Goal: Task Accomplishment & Management: Complete application form

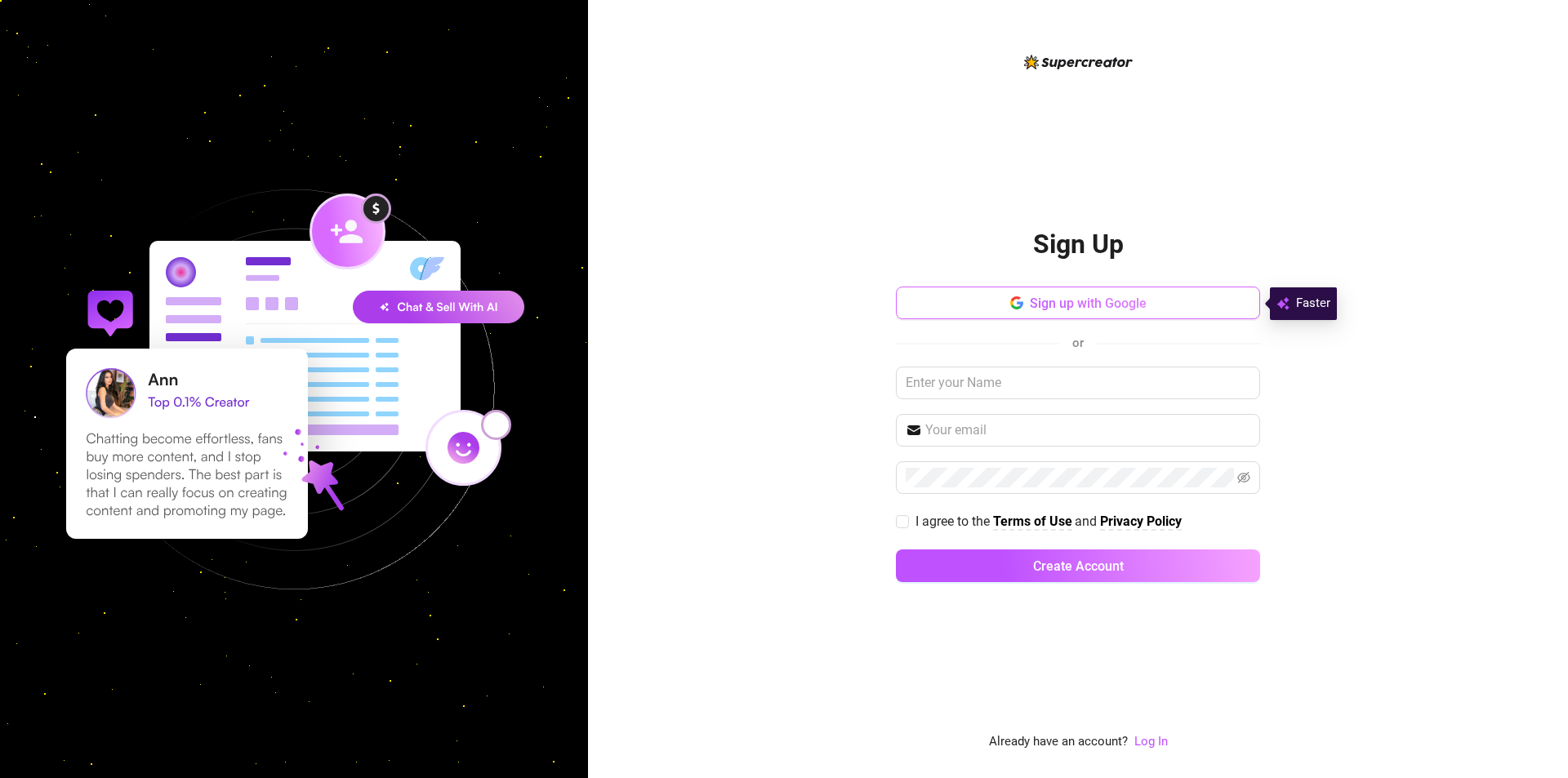
click at [1133, 302] on span "Sign up with Google" at bounding box center [1088, 304] width 117 height 16
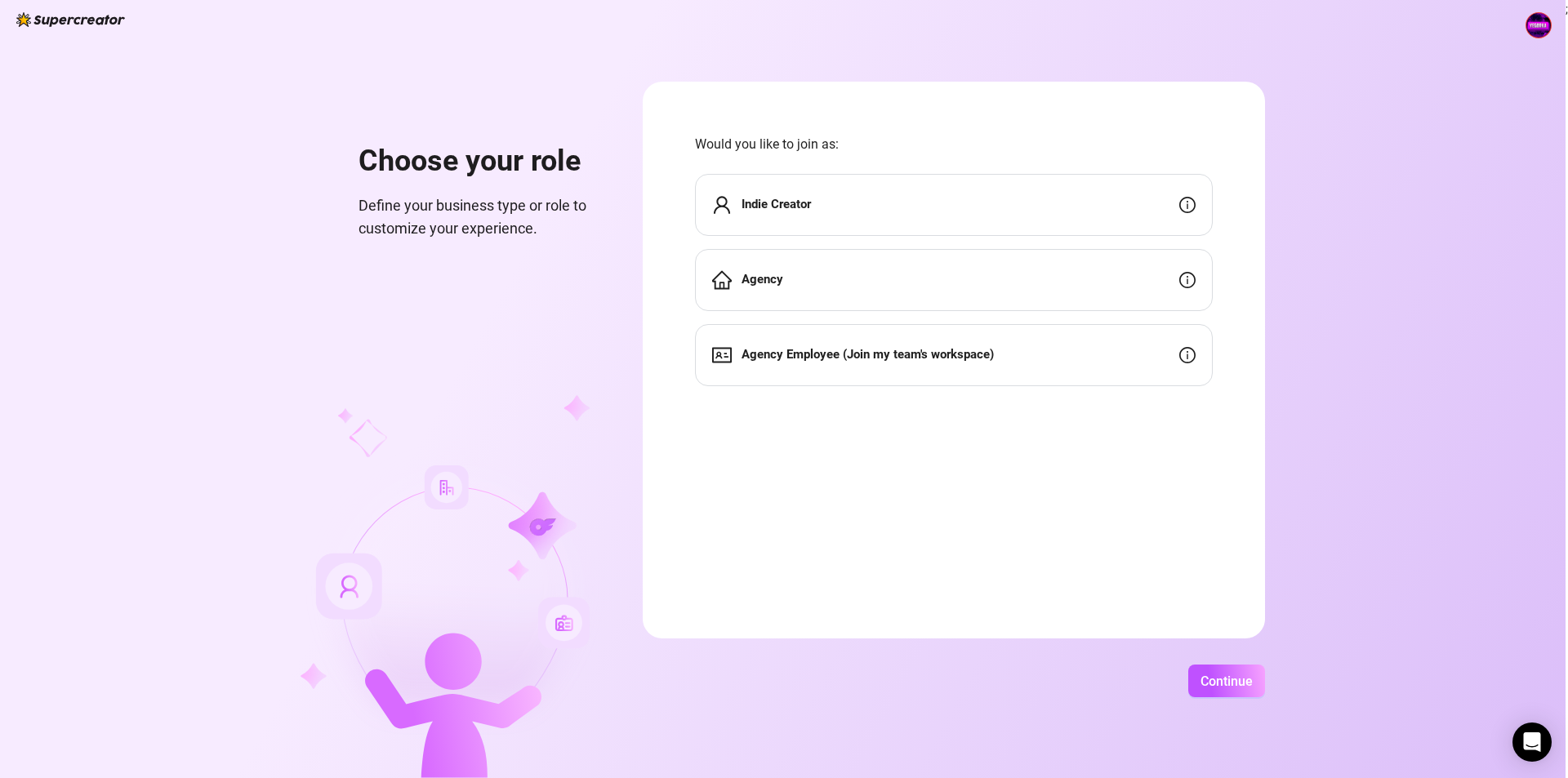
click at [800, 277] on div "Agency" at bounding box center [954, 280] width 517 height 62
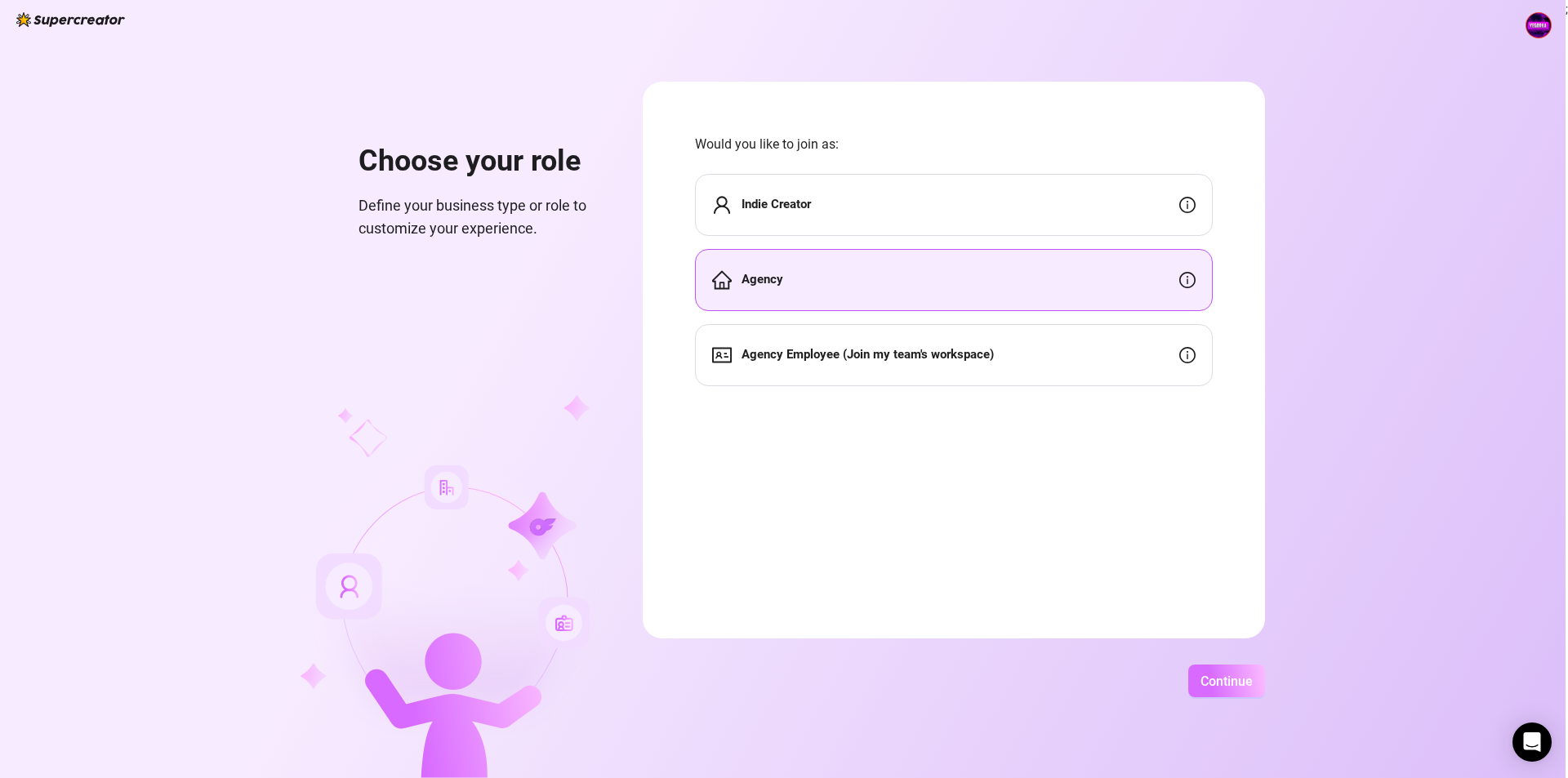
click at [1211, 682] on span "Continue" at bounding box center [1225, 682] width 52 height 16
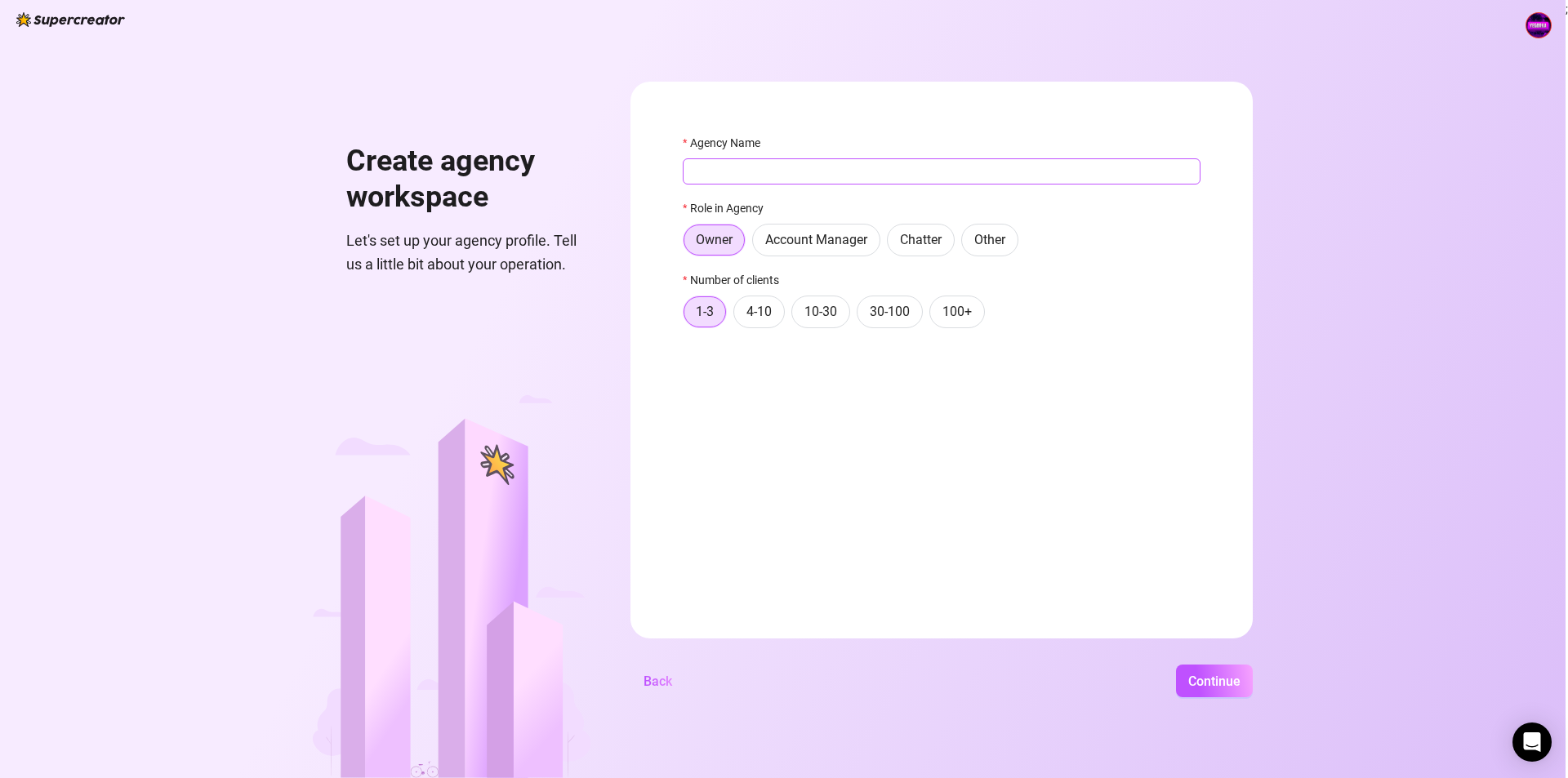
click at [721, 179] on input "Agency Name" at bounding box center [941, 171] width 517 height 26
type input "YegzOFM"
click at [1200, 670] on button "Continue" at bounding box center [1214, 681] width 77 height 33
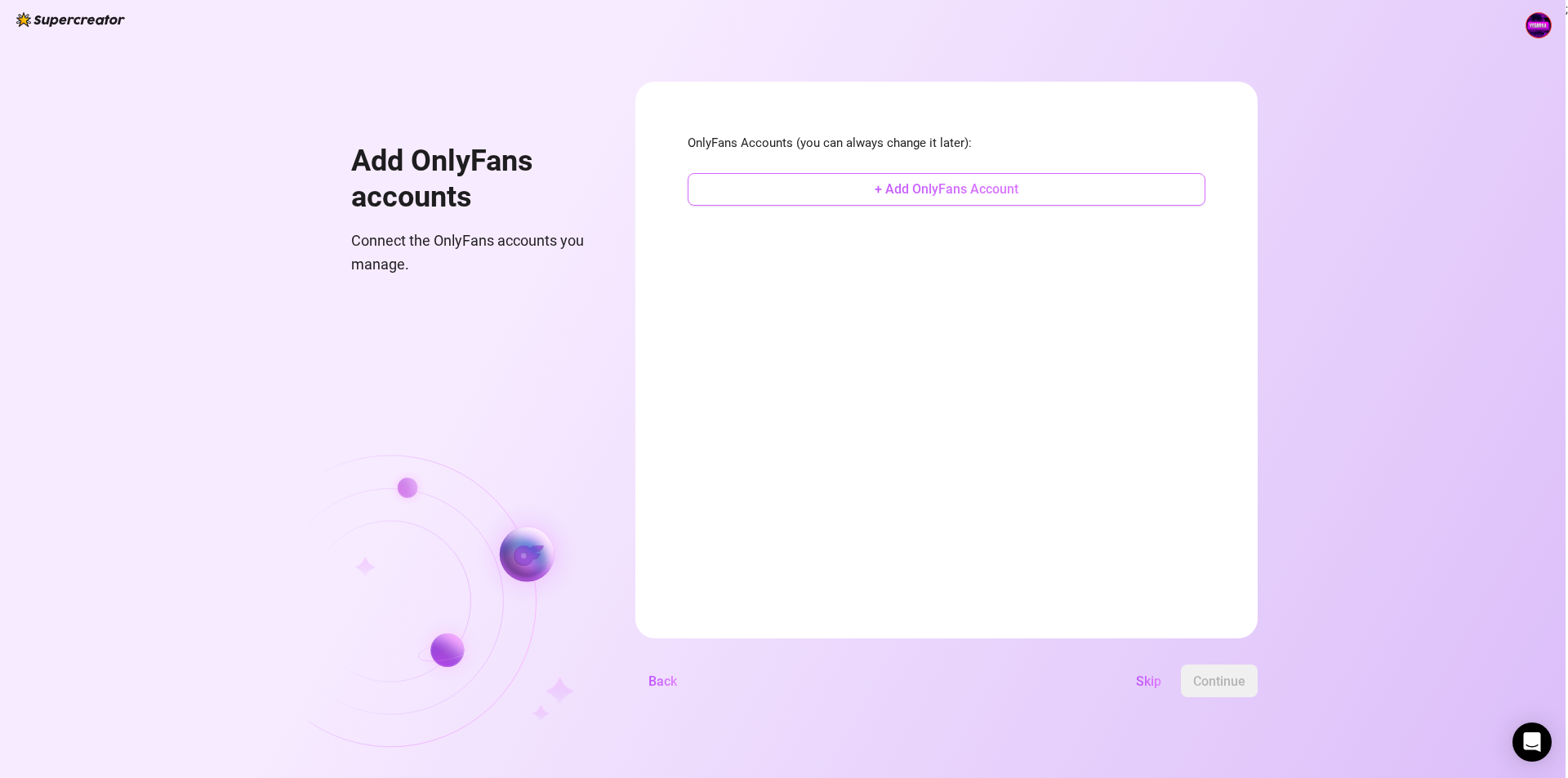
click at [874, 200] on button "+ Add OnlyFans Account" at bounding box center [946, 189] width 517 height 33
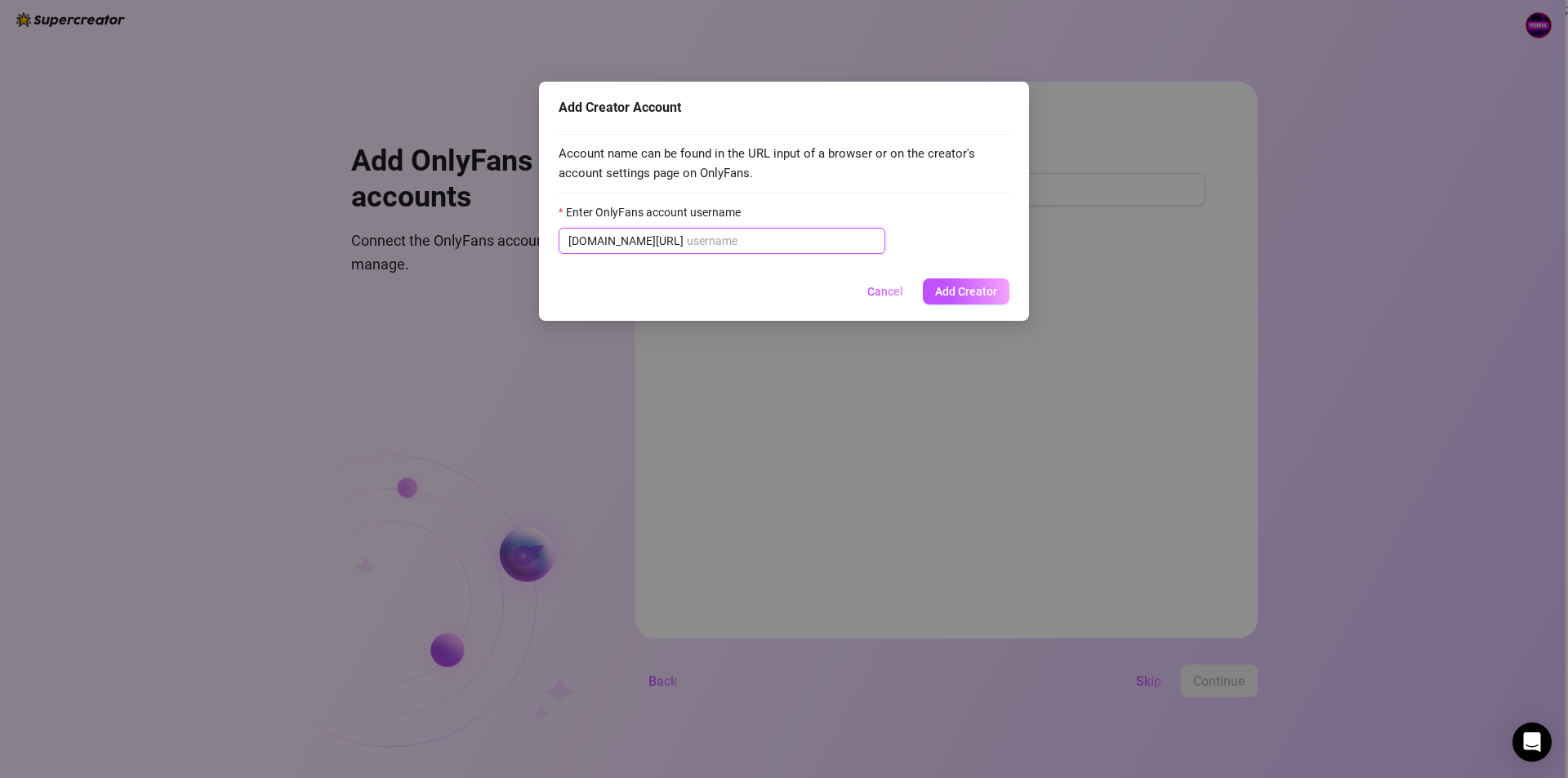
click at [687, 243] on input "Enter OnlyFans account username" at bounding box center [781, 241] width 189 height 18
click at [750, 239] on input "Enter OnlyFans account username" at bounding box center [781, 241] width 189 height 18
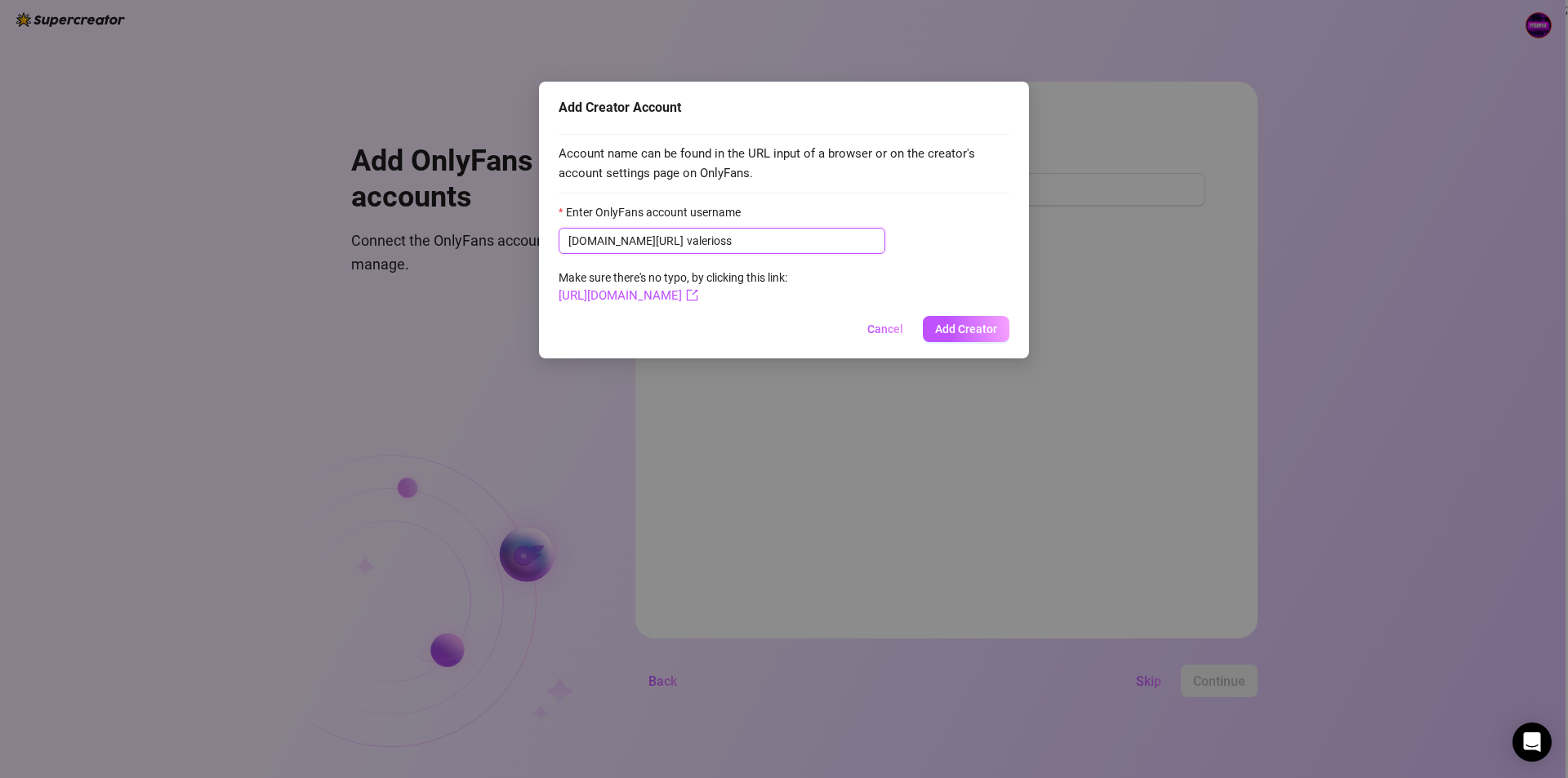
type input "valerioss"
click at [643, 241] on span "[DOMAIN_NAME][URL] [PERSON_NAME]" at bounding box center [722, 241] width 327 height 26
click at [687, 242] on input "valerioss" at bounding box center [781, 241] width 189 height 18
click at [687, 245] on input "valerioss" at bounding box center [781, 241] width 189 height 18
click at [660, 300] on link "[URL][DOMAIN_NAME]" at bounding box center [629, 295] width 139 height 15
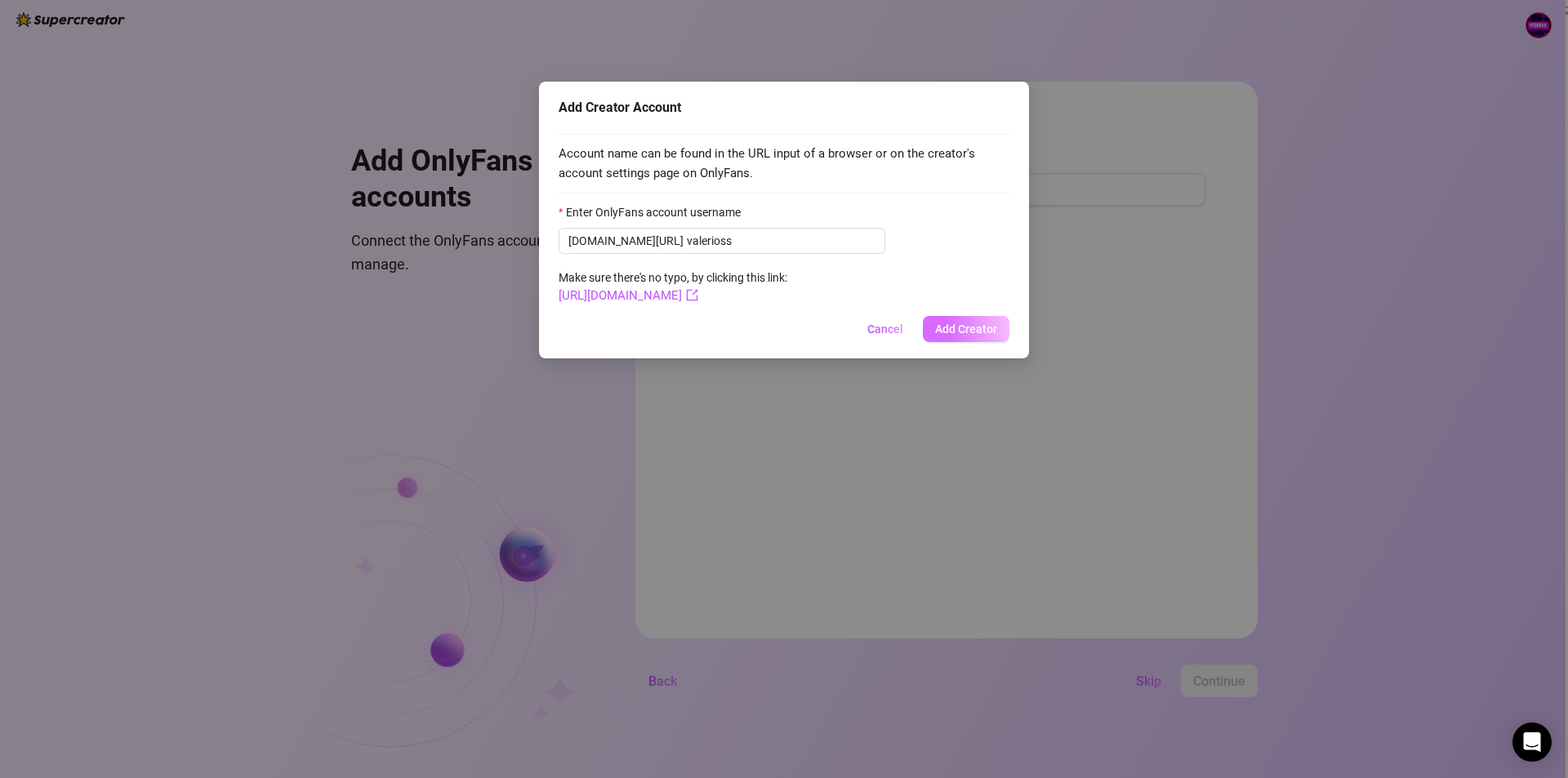
click at [956, 330] on span "Add Creator" at bounding box center [966, 329] width 62 height 13
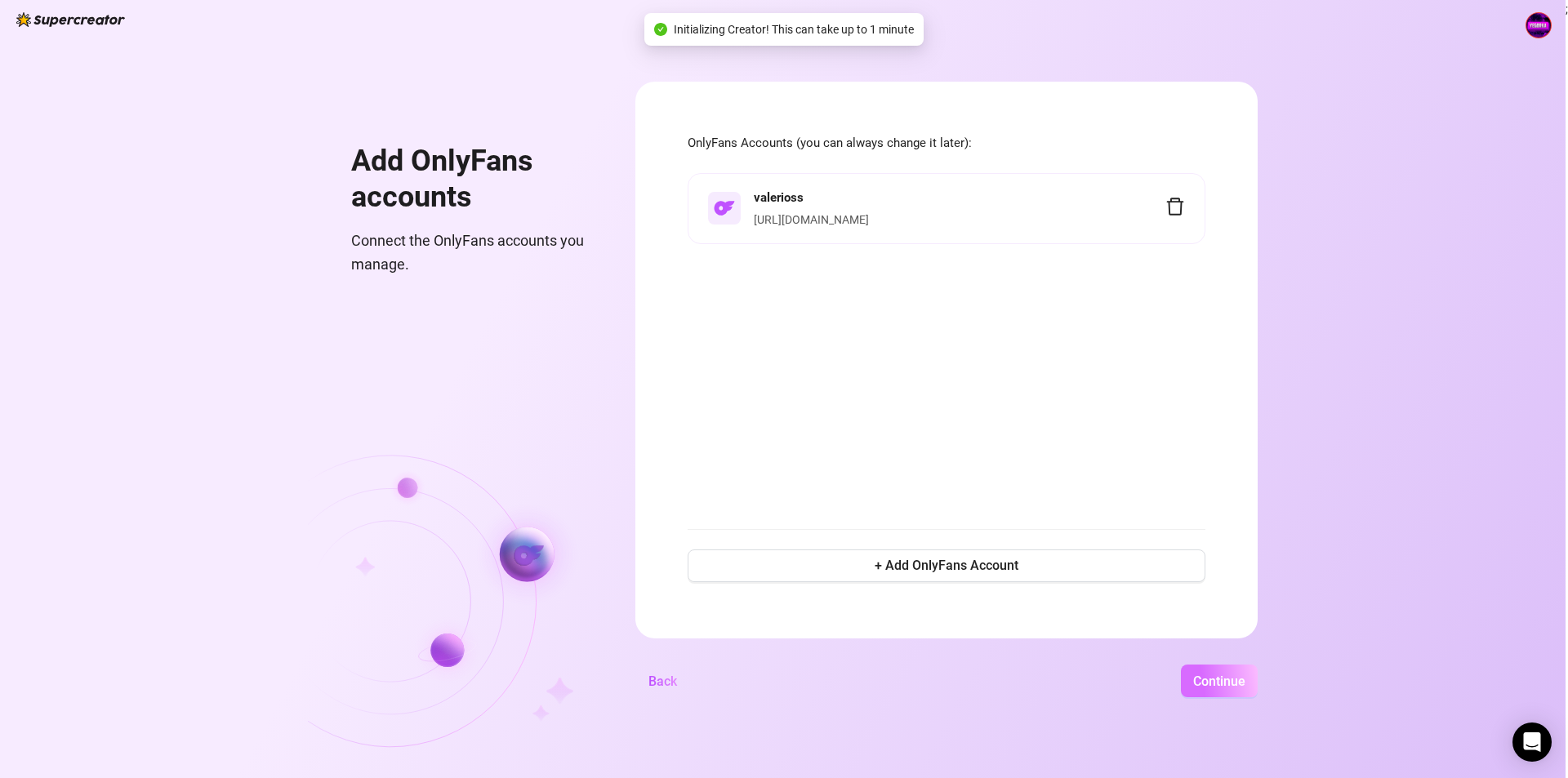
click at [1199, 682] on span "Continue" at bounding box center [1218, 682] width 52 height 16
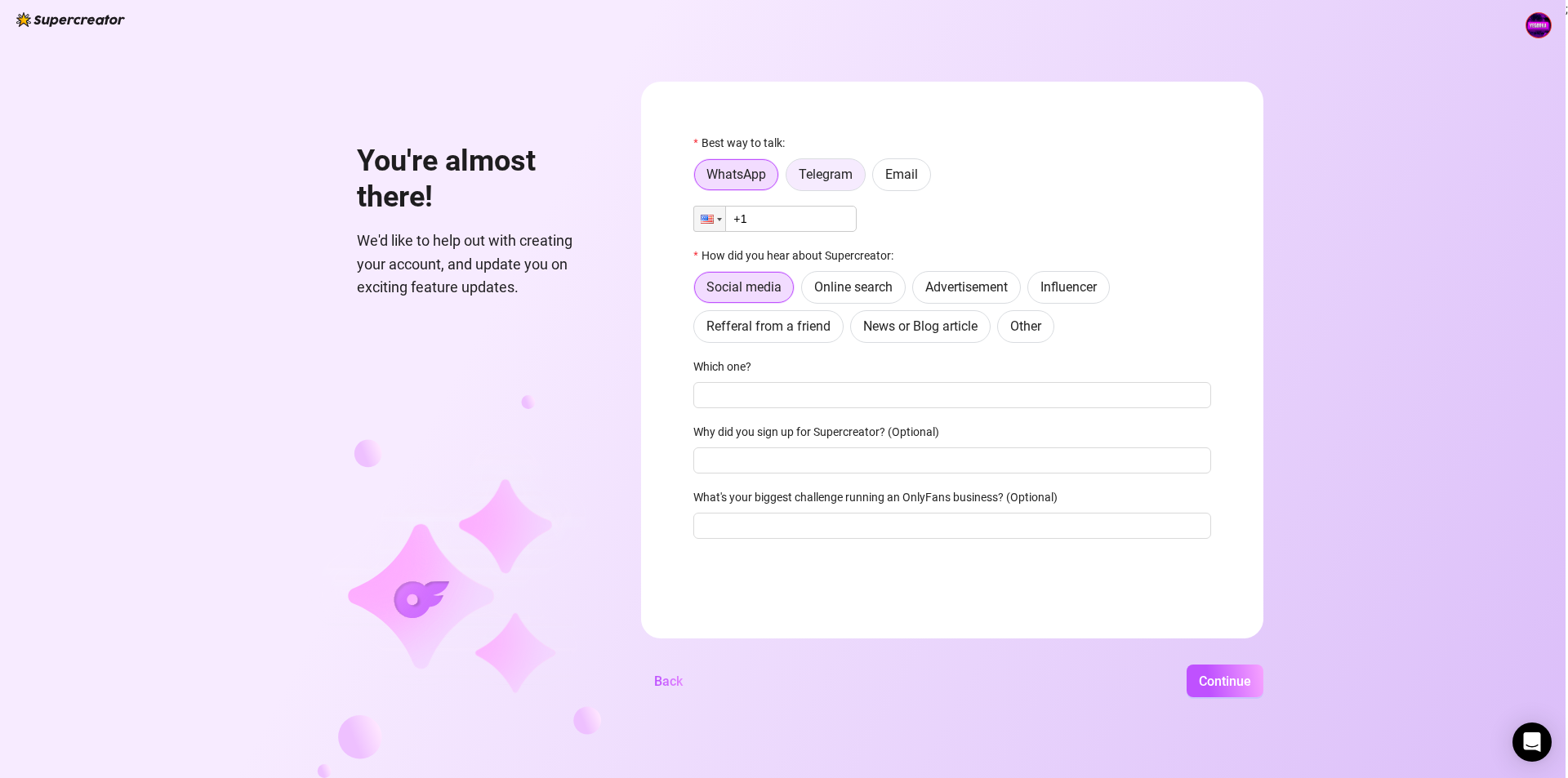
click at [819, 178] on span "Telegram" at bounding box center [825, 175] width 54 height 16
click at [790, 179] on input "Telegram" at bounding box center [790, 179] width 0 height 0
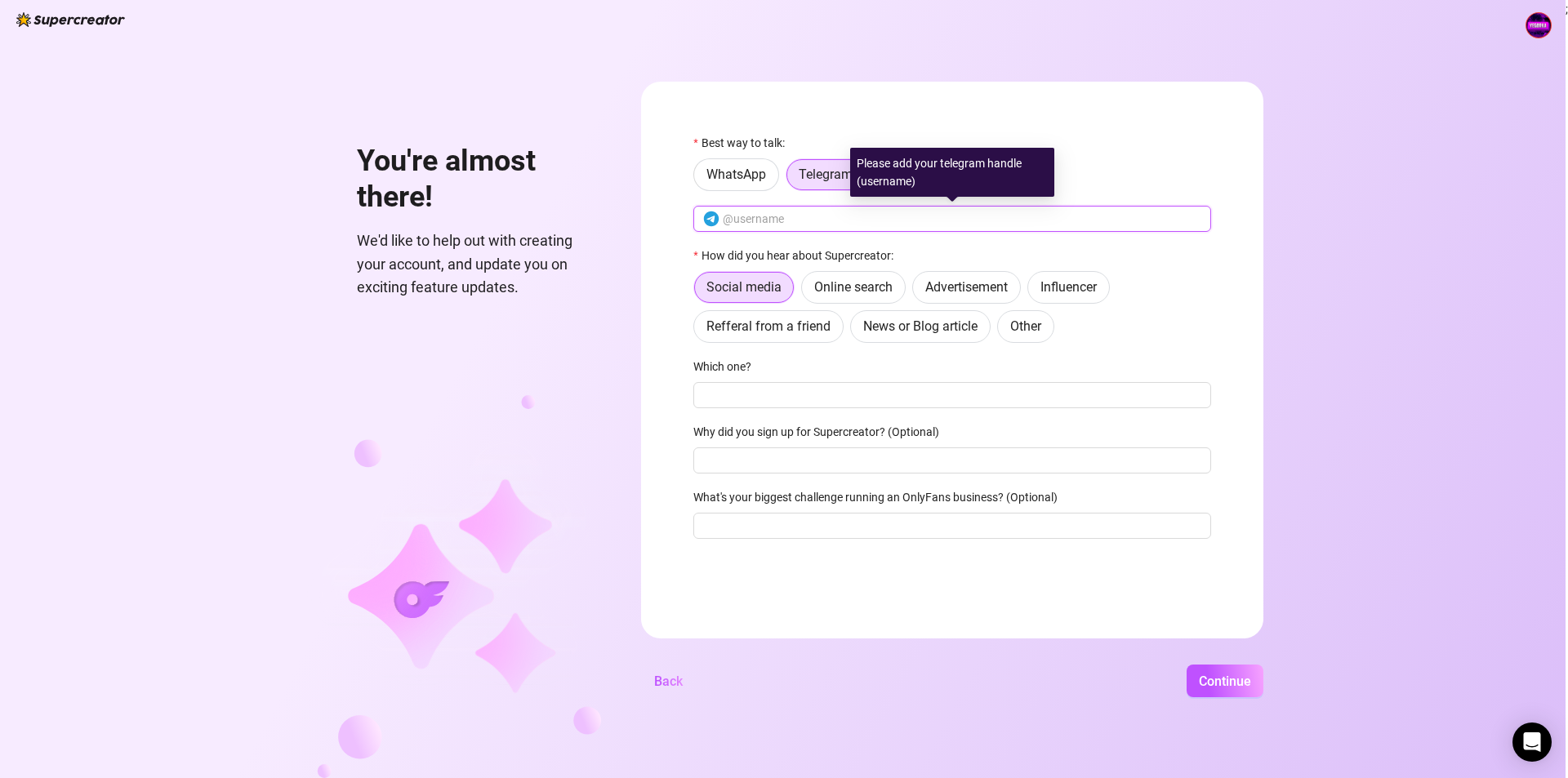
click at [788, 223] on input "text" at bounding box center [961, 219] width 479 height 18
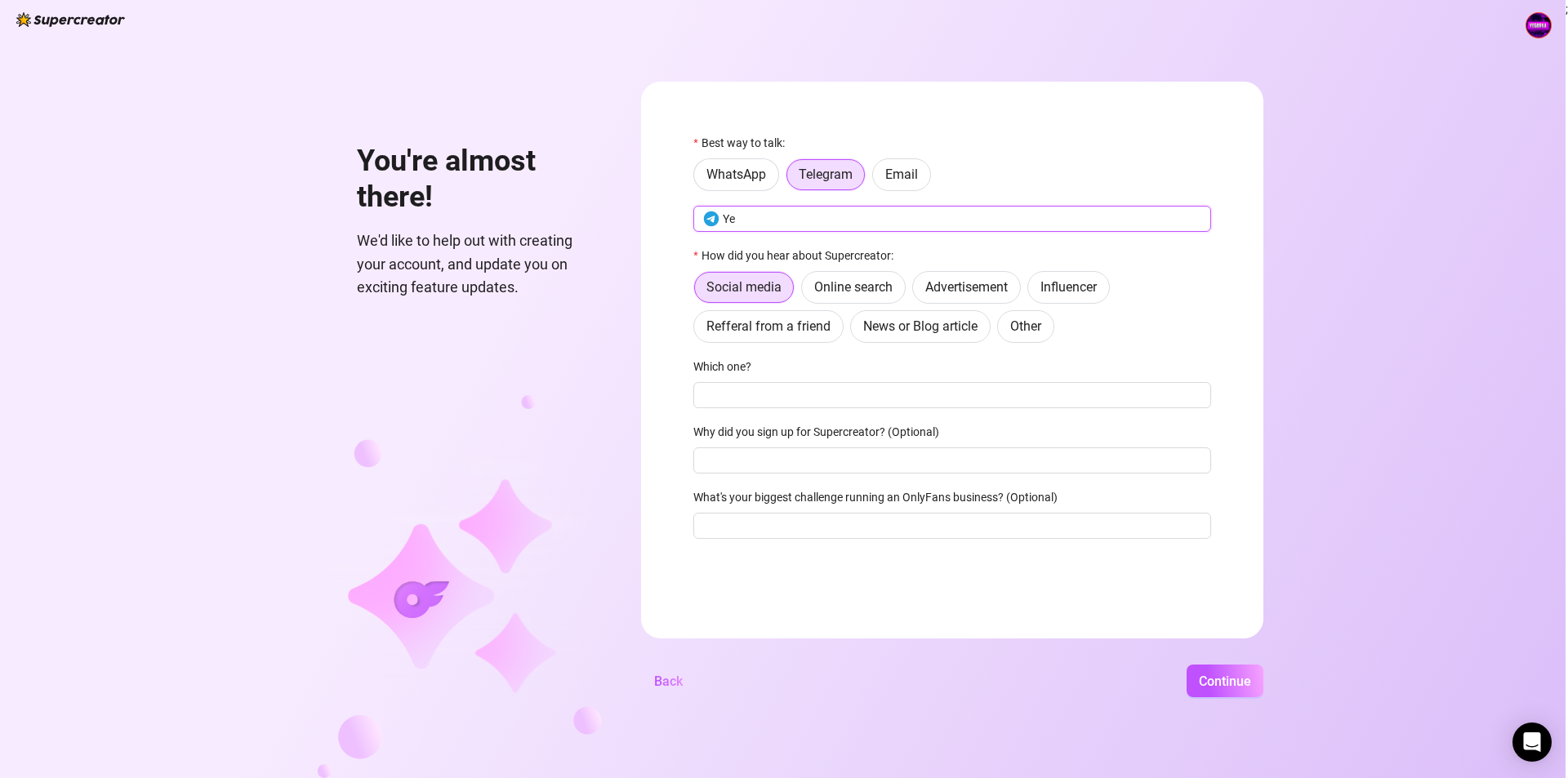
type input "Y"
paste input "YegzOFM"
type input "YegzOFM"
click at [624, 343] on div "You're almost there! We'd like to help out with creating your account, and upda…" at bounding box center [782, 389] width 1565 height 778
click at [748, 398] on input "Which one?" at bounding box center [952, 396] width 517 height 26
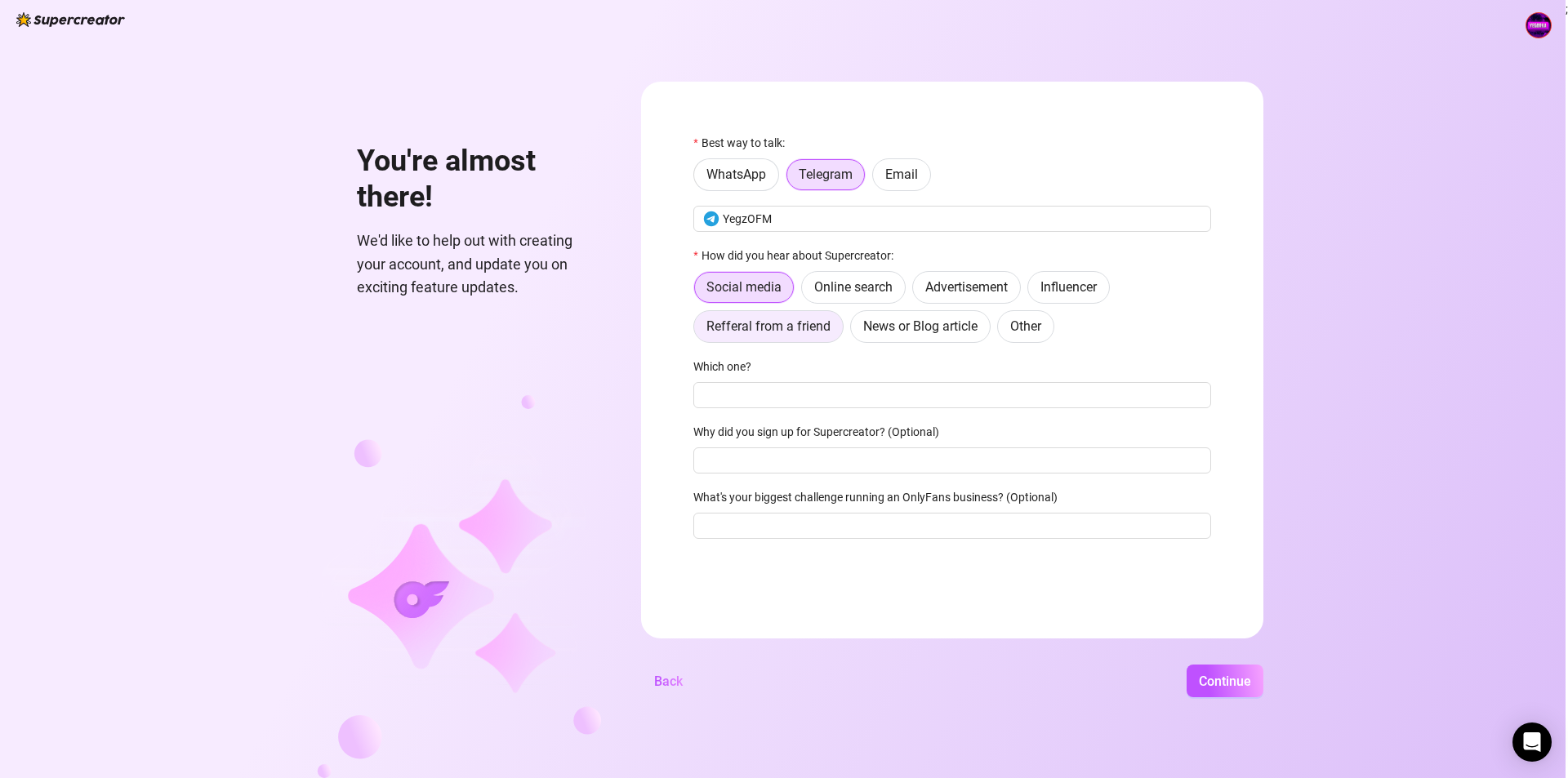
click at [737, 321] on span "Refferal from a friend" at bounding box center [768, 327] width 124 height 16
click at [698, 331] on input "Refferal from a friend" at bounding box center [698, 331] width 0 height 0
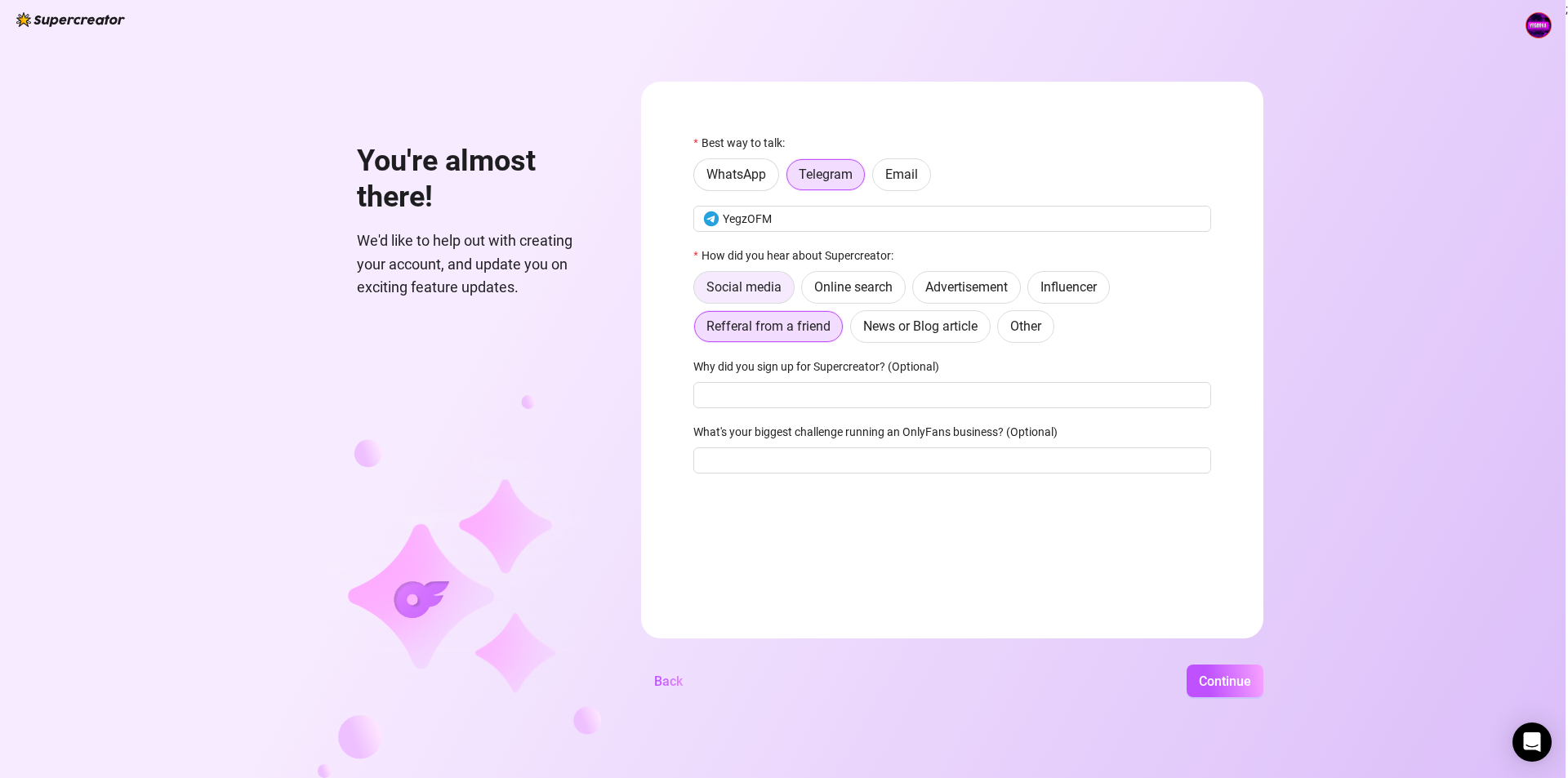
click at [742, 293] on span "Social media" at bounding box center [743, 287] width 75 height 16
click at [698, 291] on input "Social media" at bounding box center [698, 291] width 0 height 0
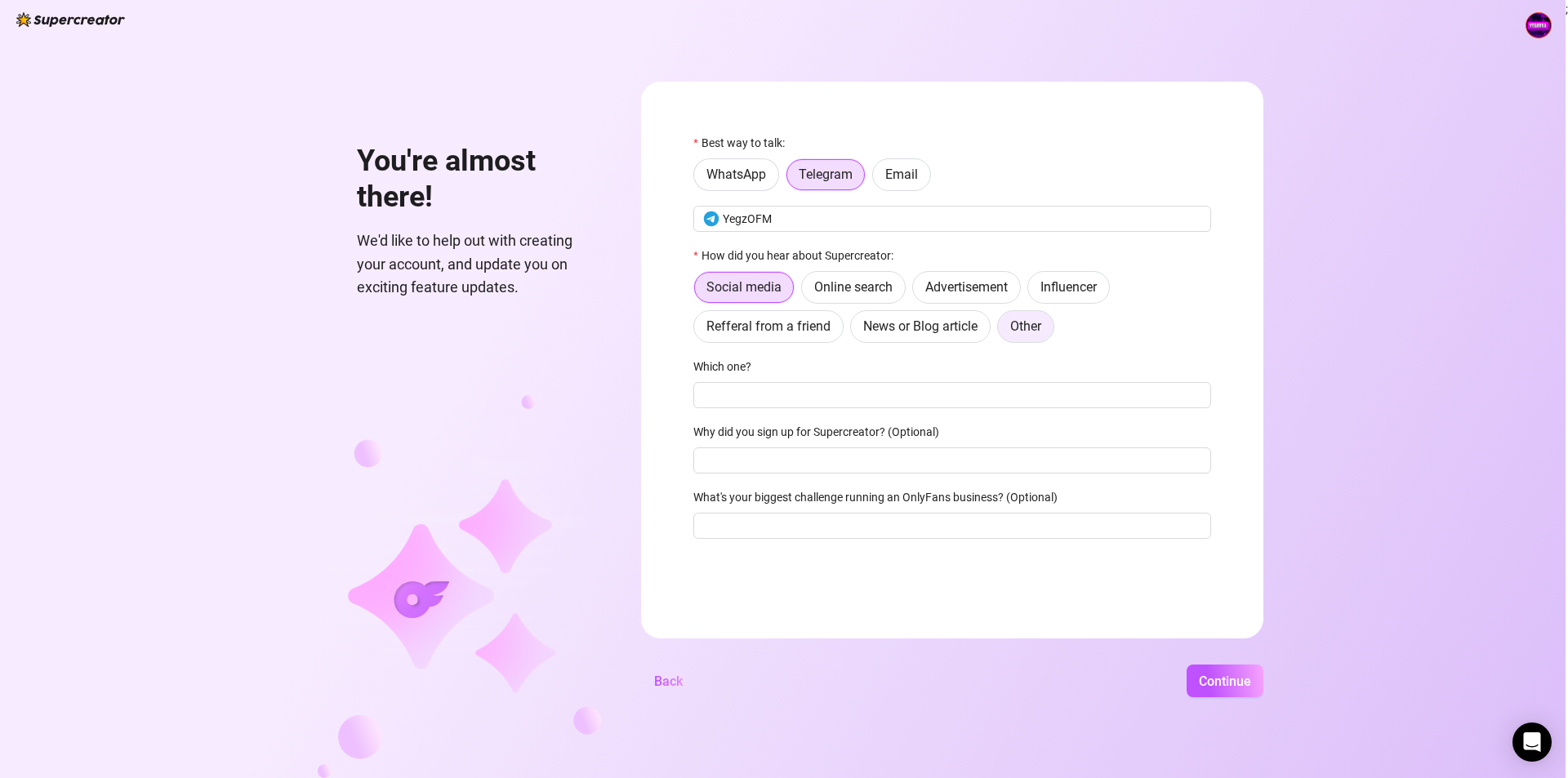
click at [1024, 331] on span "Other" at bounding box center [1025, 327] width 31 height 16
click at [1002, 331] on input "Other" at bounding box center [1002, 331] width 0 height 0
click at [781, 395] on input "Where then? We're curious 🍿" at bounding box center [952, 396] width 517 height 26
type input "friends"
click at [734, 464] on input "Why did you sign up for Supercreator? (Optional)" at bounding box center [952, 461] width 517 height 26
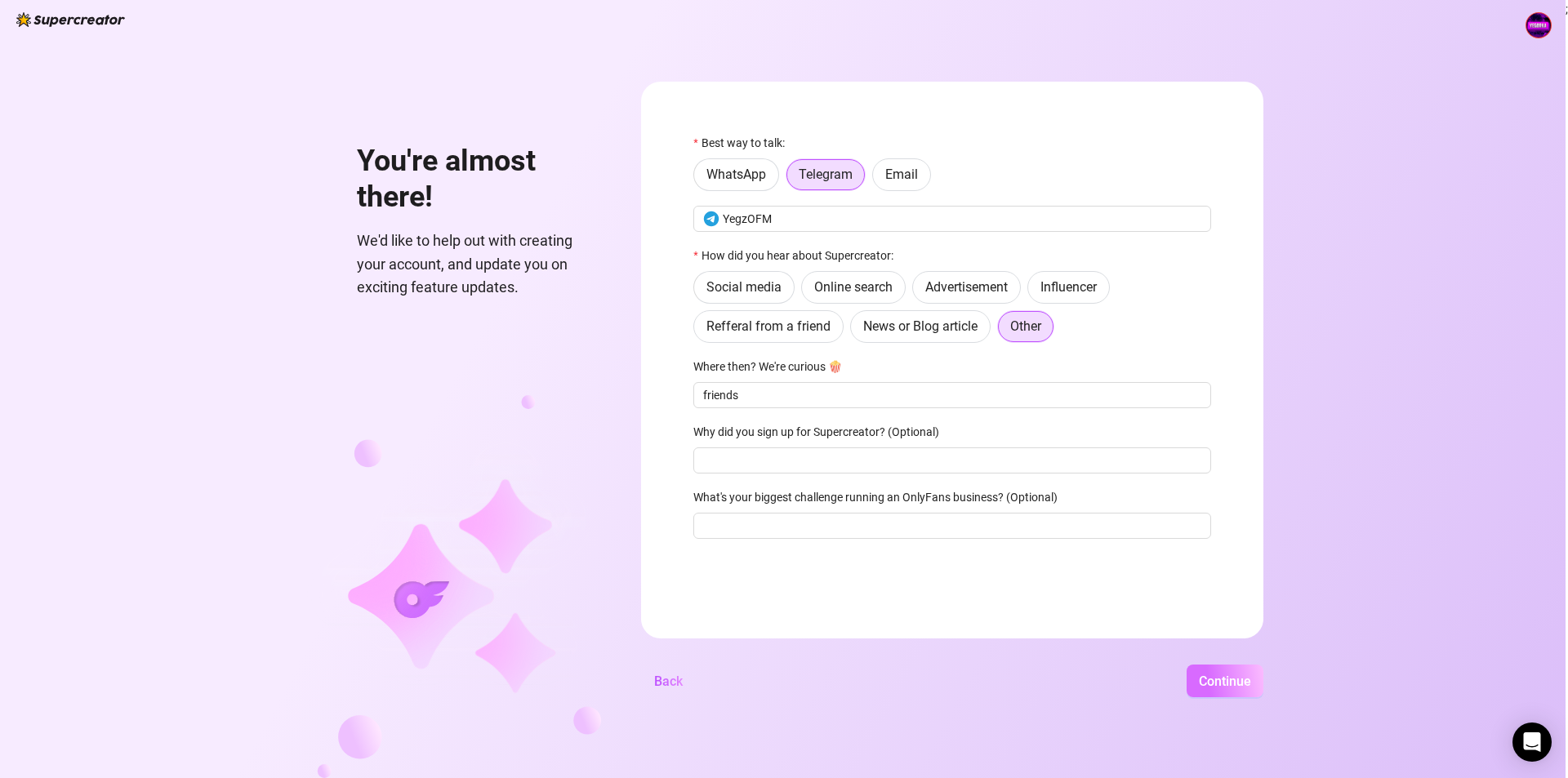
click at [1221, 684] on span "Continue" at bounding box center [1225, 682] width 52 height 16
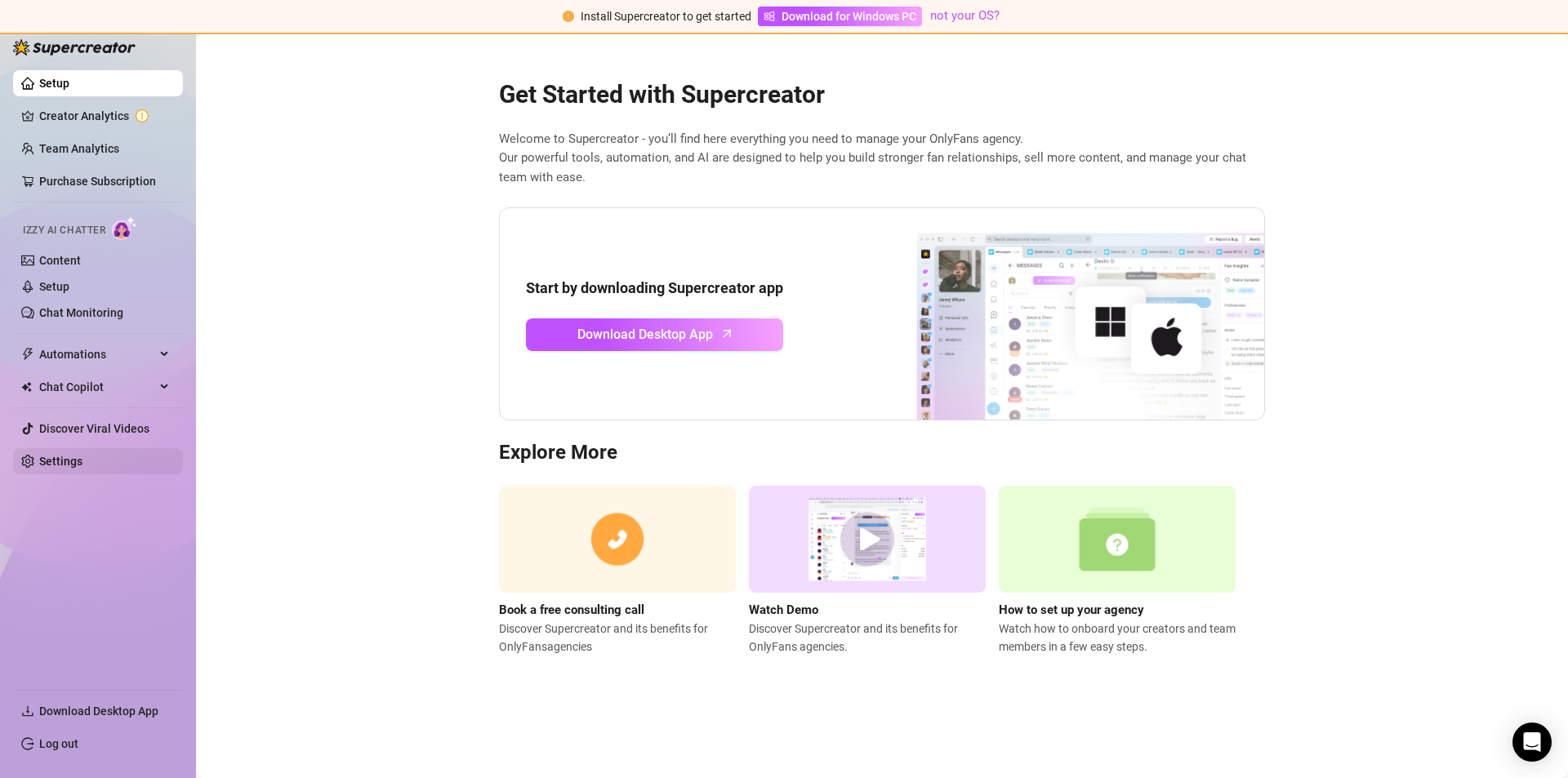
click at [63, 468] on link "Settings" at bounding box center [60, 461] width 43 height 13
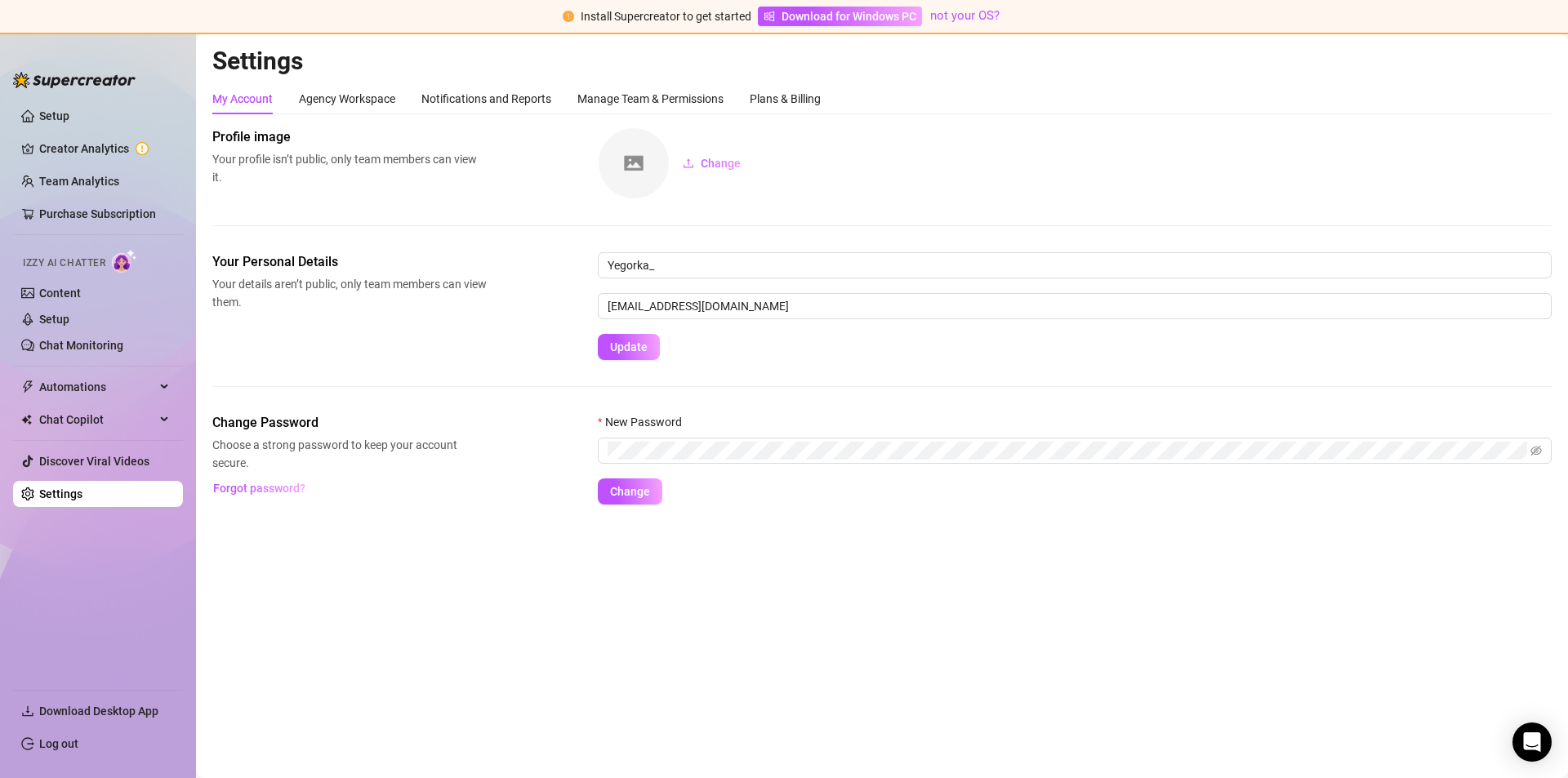
drag, startPoint x: 94, startPoint y: 579, endPoint x: 47, endPoint y: 578, distance: 47.0
click at [47, 578] on ul "Setup Creator Analytics Team Analytics Purchase Subscription Izzy AI Chatter Co…" at bounding box center [98, 389] width 170 height 586
click at [70, 118] on link "Setup" at bounding box center [54, 116] width 30 height 13
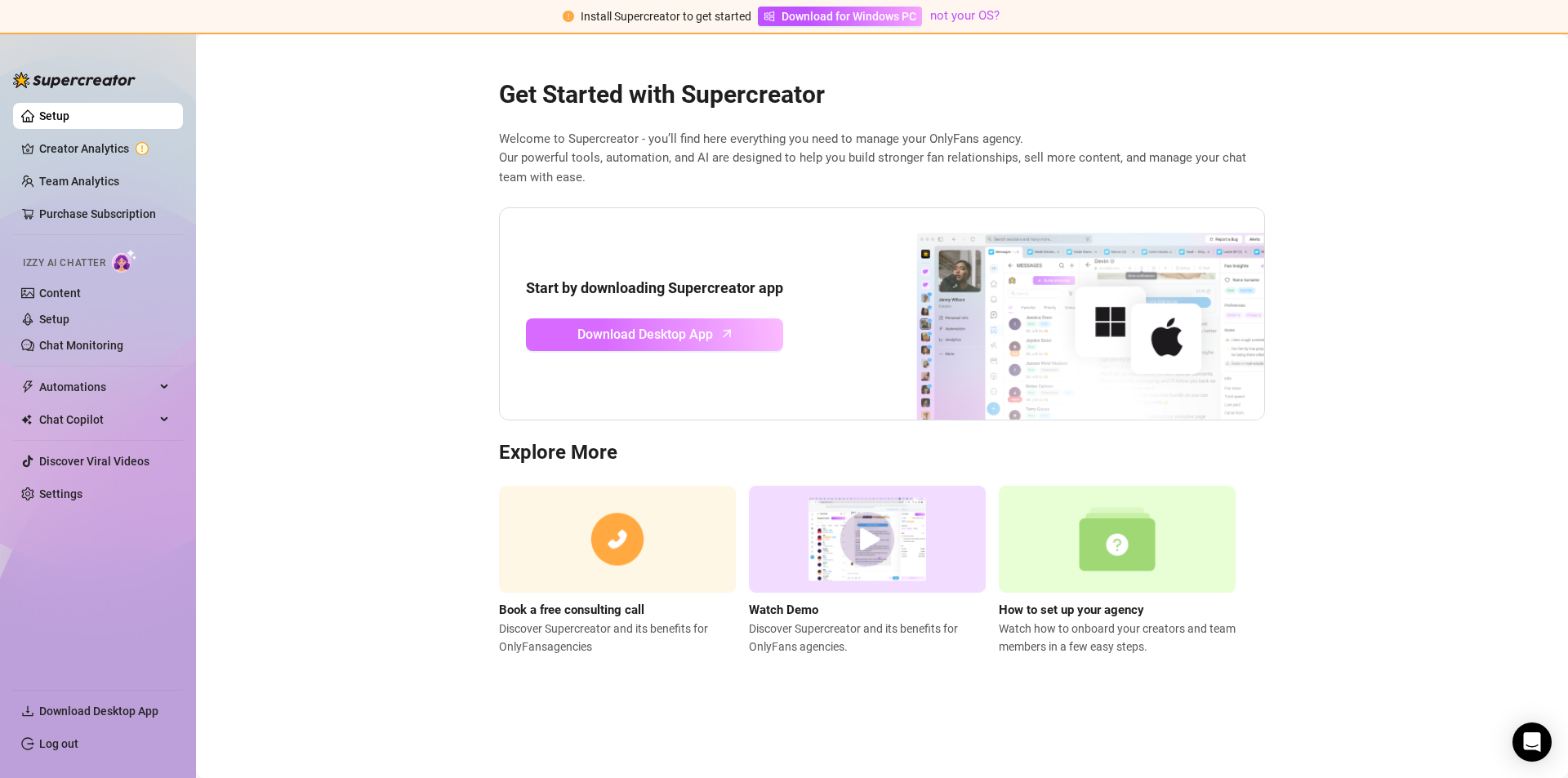
click at [625, 326] on span "Download Desktop App" at bounding box center [645, 334] width 136 height 20
